Goal: Task Accomplishment & Management: Manage account settings

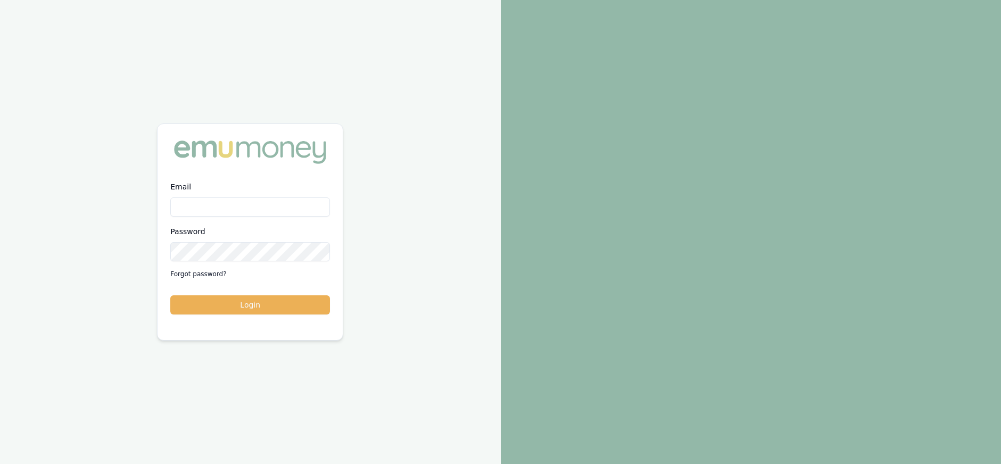
click at [209, 209] on input "Email" at bounding box center [250, 206] width 160 height 19
type input "[PERSON_NAME][EMAIL_ADDRESS][DOMAIN_NAME]"
click at [170, 295] on button "Login" at bounding box center [250, 304] width 160 height 19
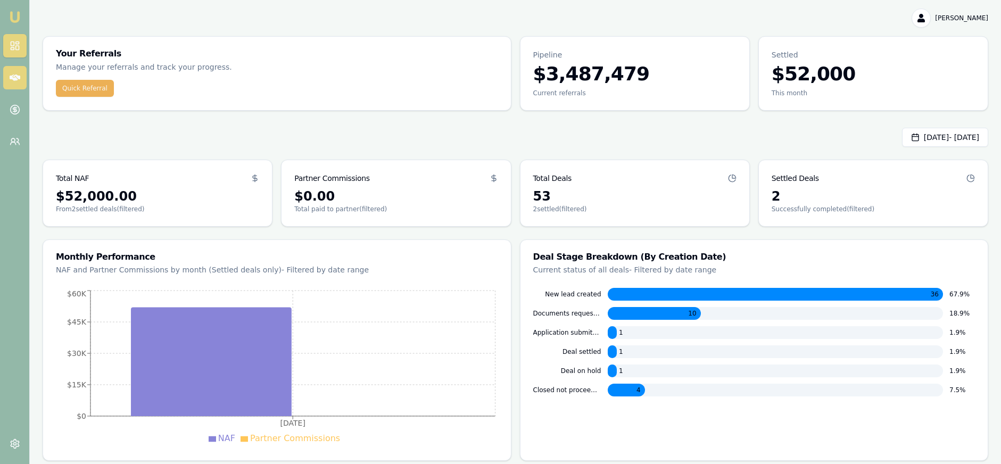
click at [10, 70] on link at bounding box center [14, 77] width 23 height 23
